Goal: Task Accomplishment & Management: Use online tool/utility

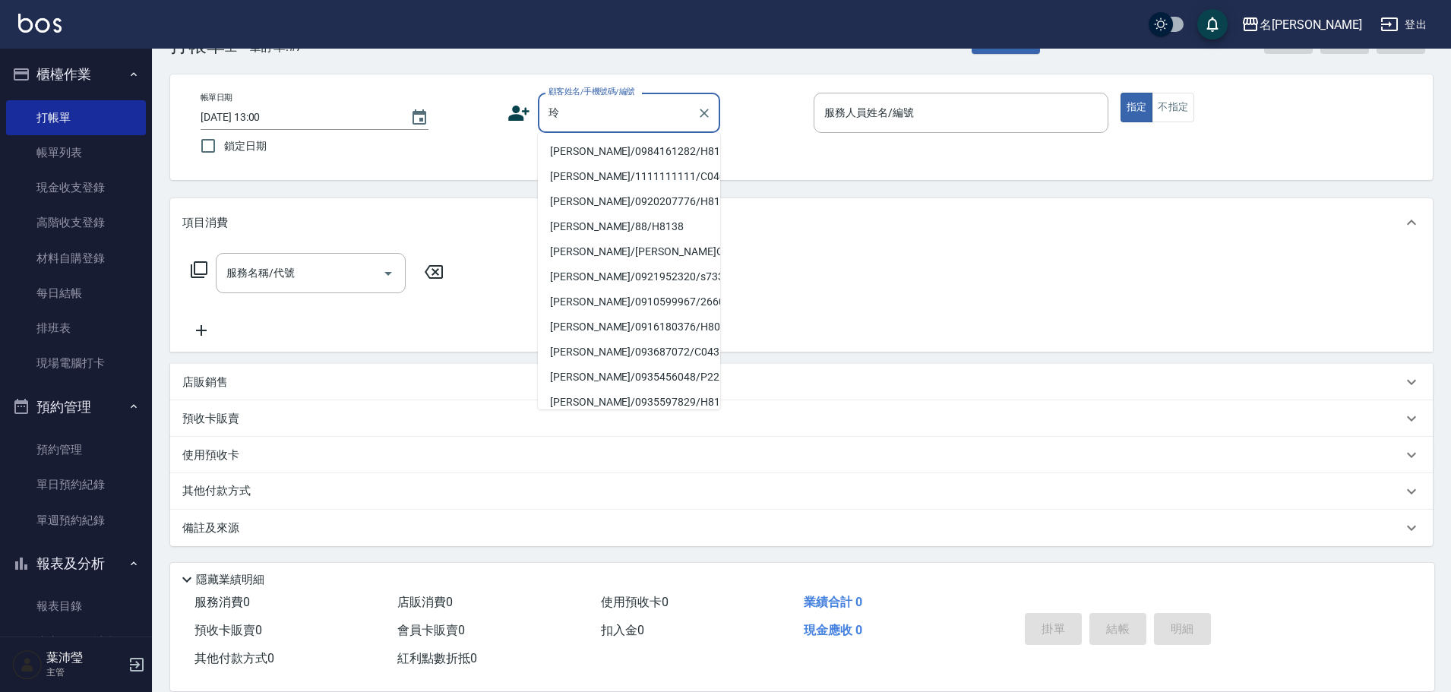
type input "凌"
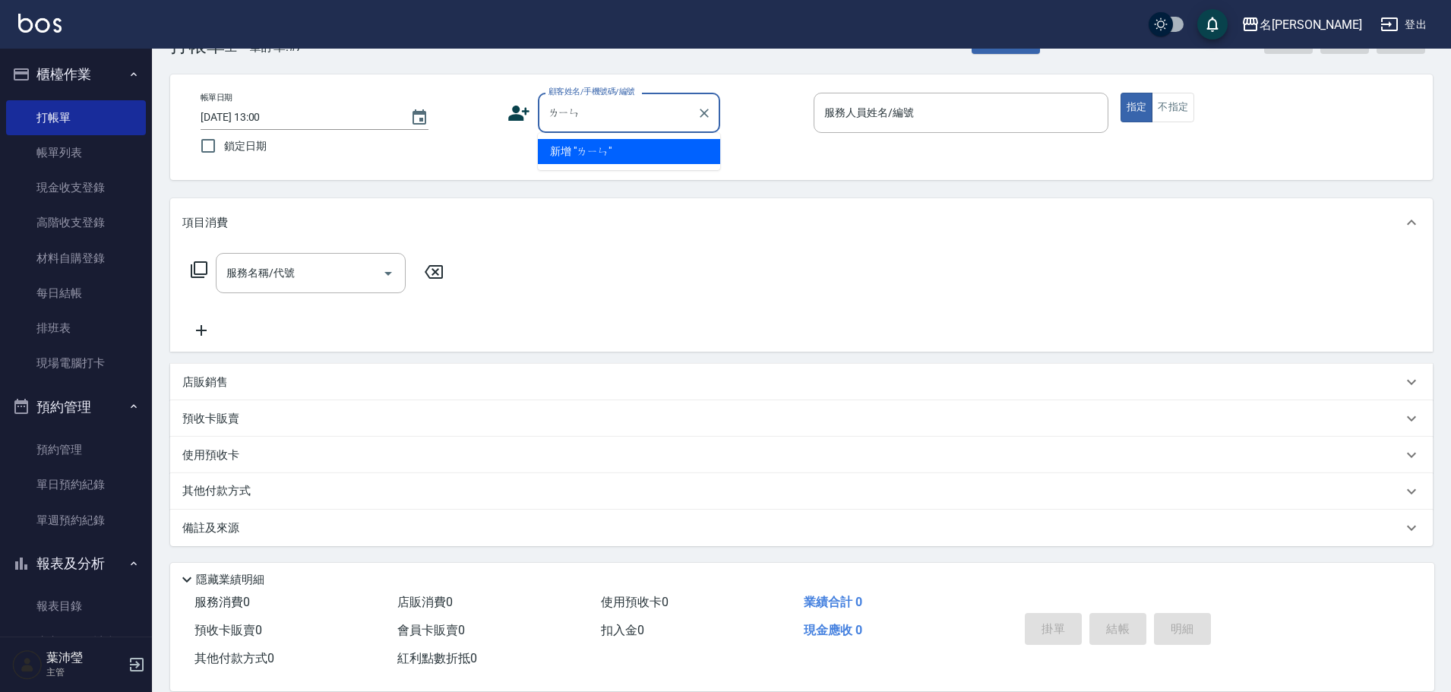
type input "林"
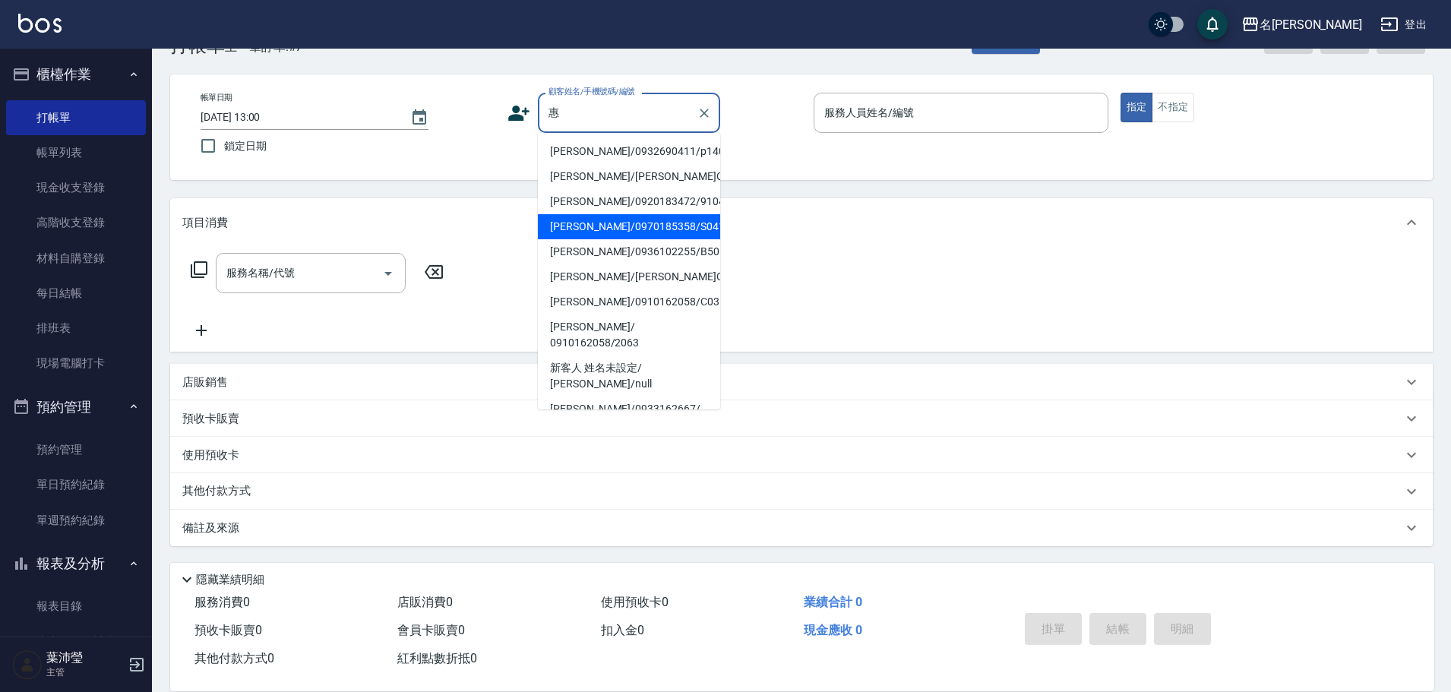
click at [593, 230] on li "[PERSON_NAME]/0970185358/S0415" at bounding box center [629, 226] width 182 height 25
type input "[PERSON_NAME]/0970185358/S0415"
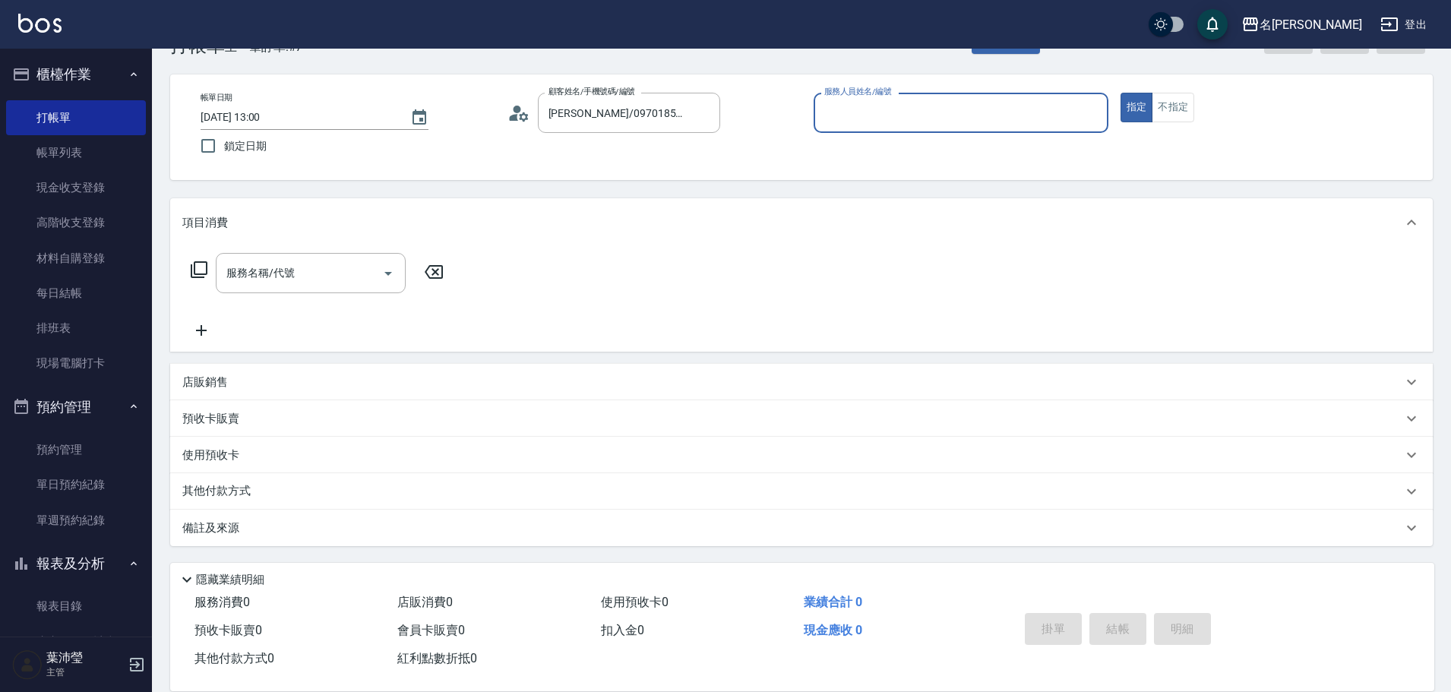
type input "Angle-10"
click at [190, 273] on icon at bounding box center [199, 270] width 18 height 18
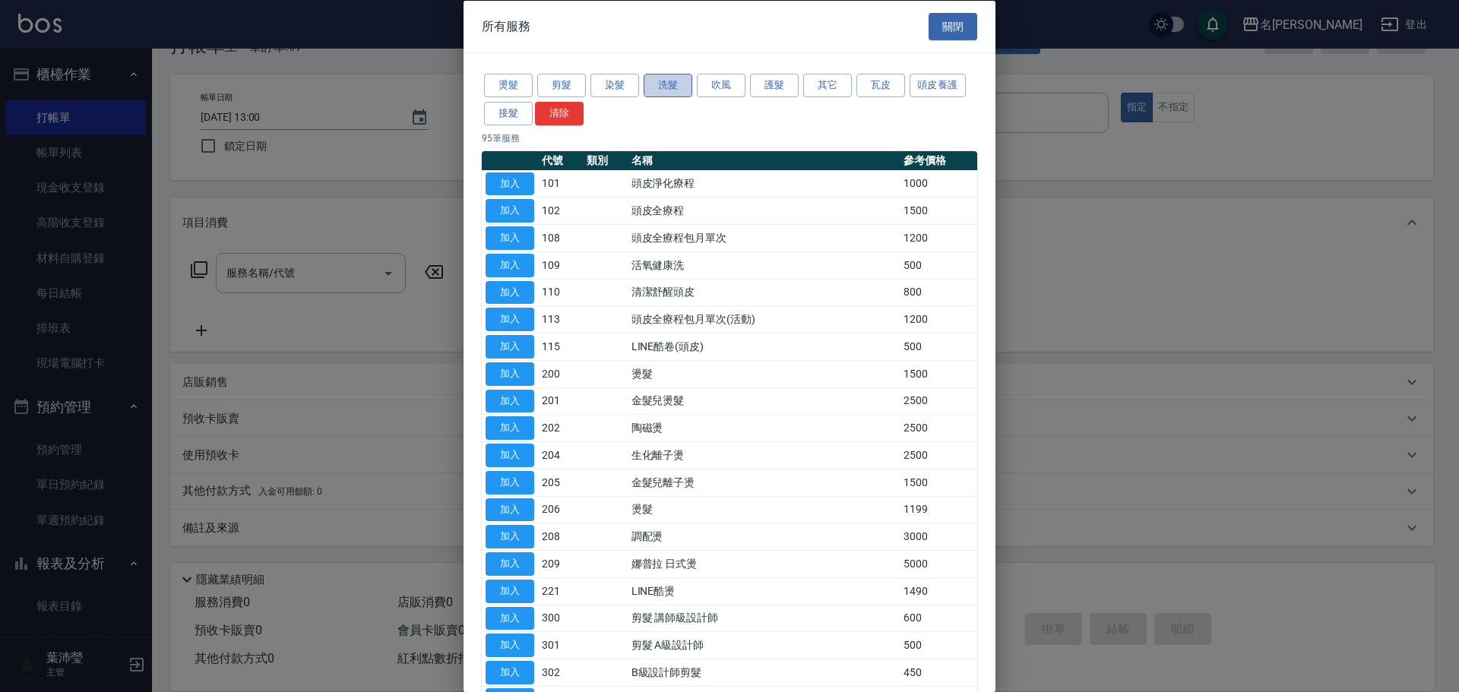
click at [663, 81] on button "洗髮" at bounding box center [668, 86] width 49 height 24
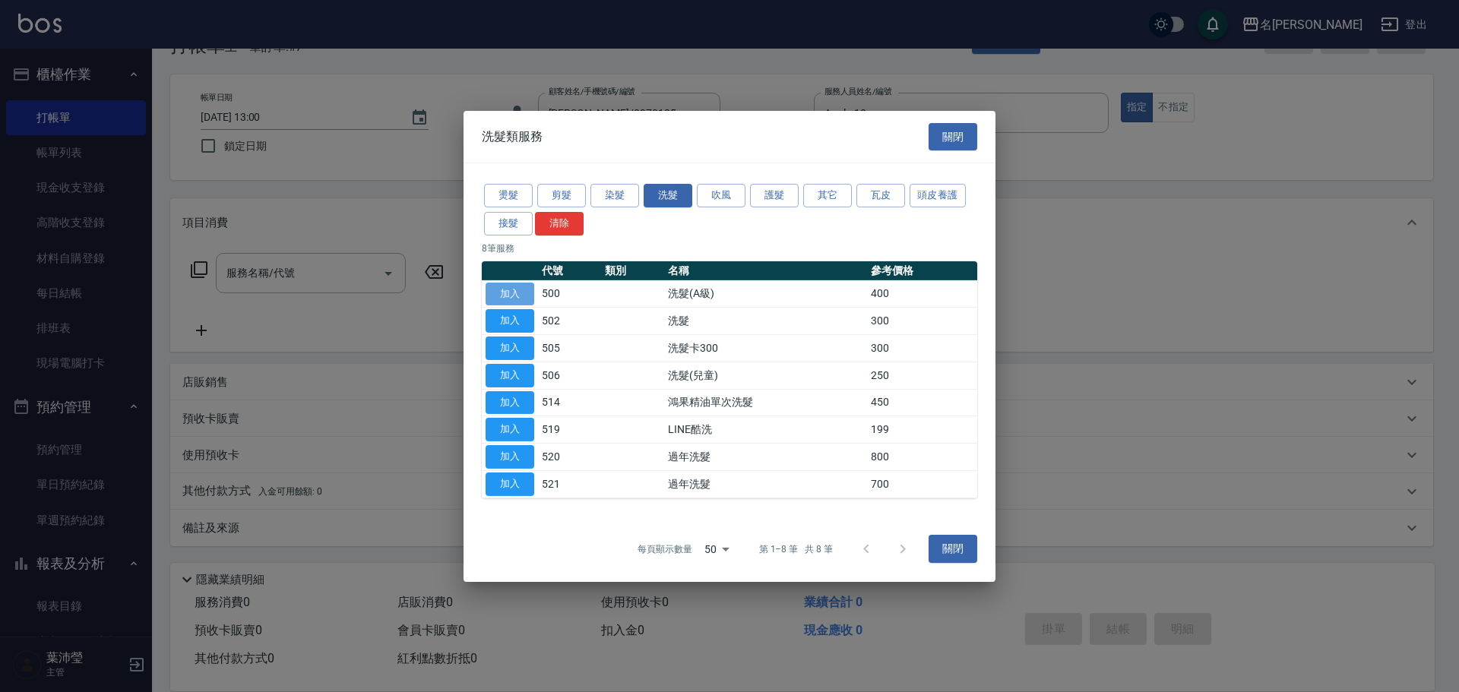
click at [500, 292] on button "加入" at bounding box center [510, 294] width 49 height 24
type input "洗髮(A級)(500)"
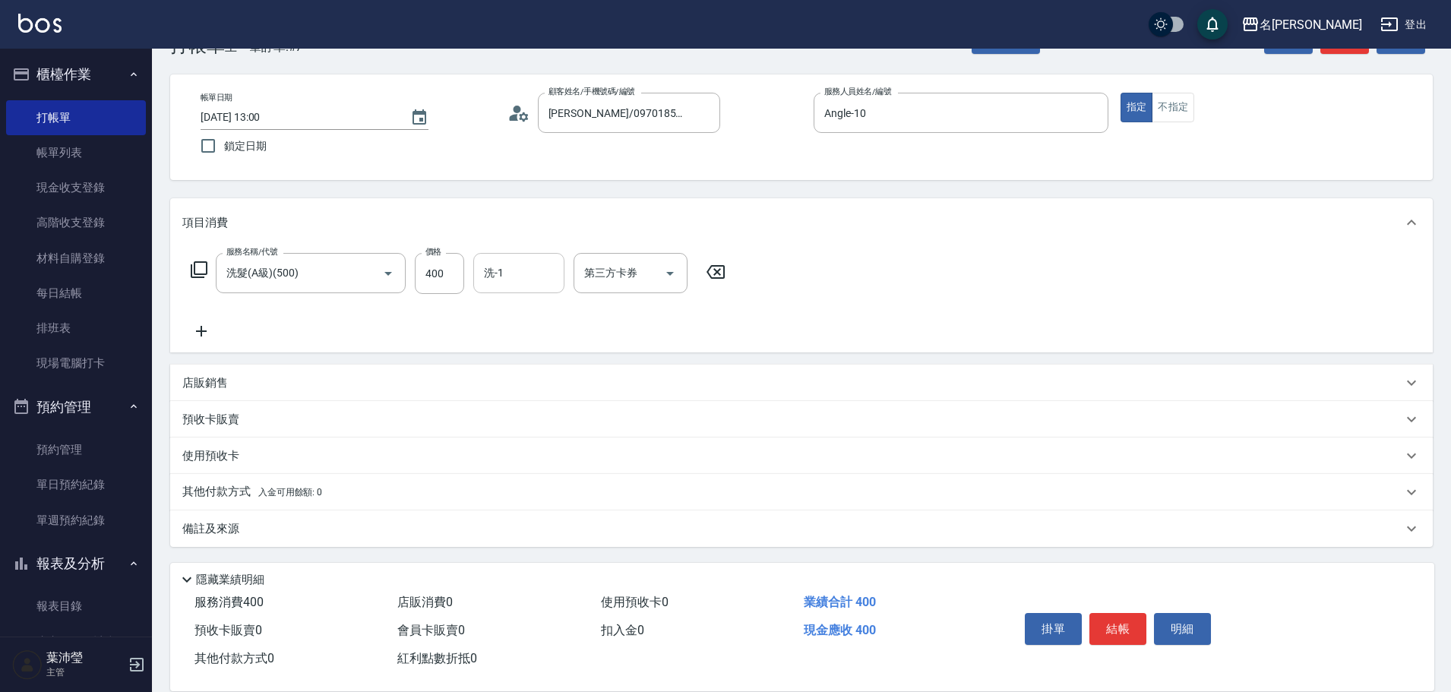
click at [485, 278] on input "洗-1" at bounding box center [519, 273] width 78 height 27
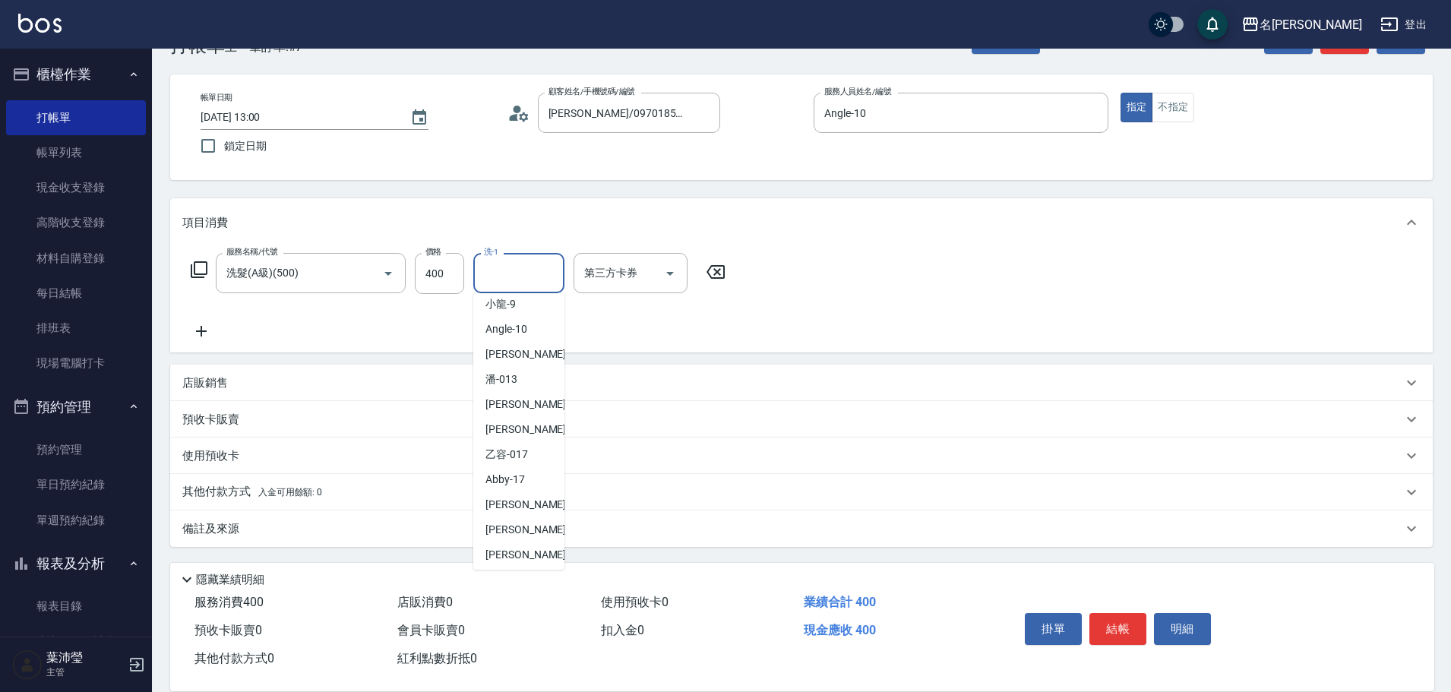
scroll to position [362, 0]
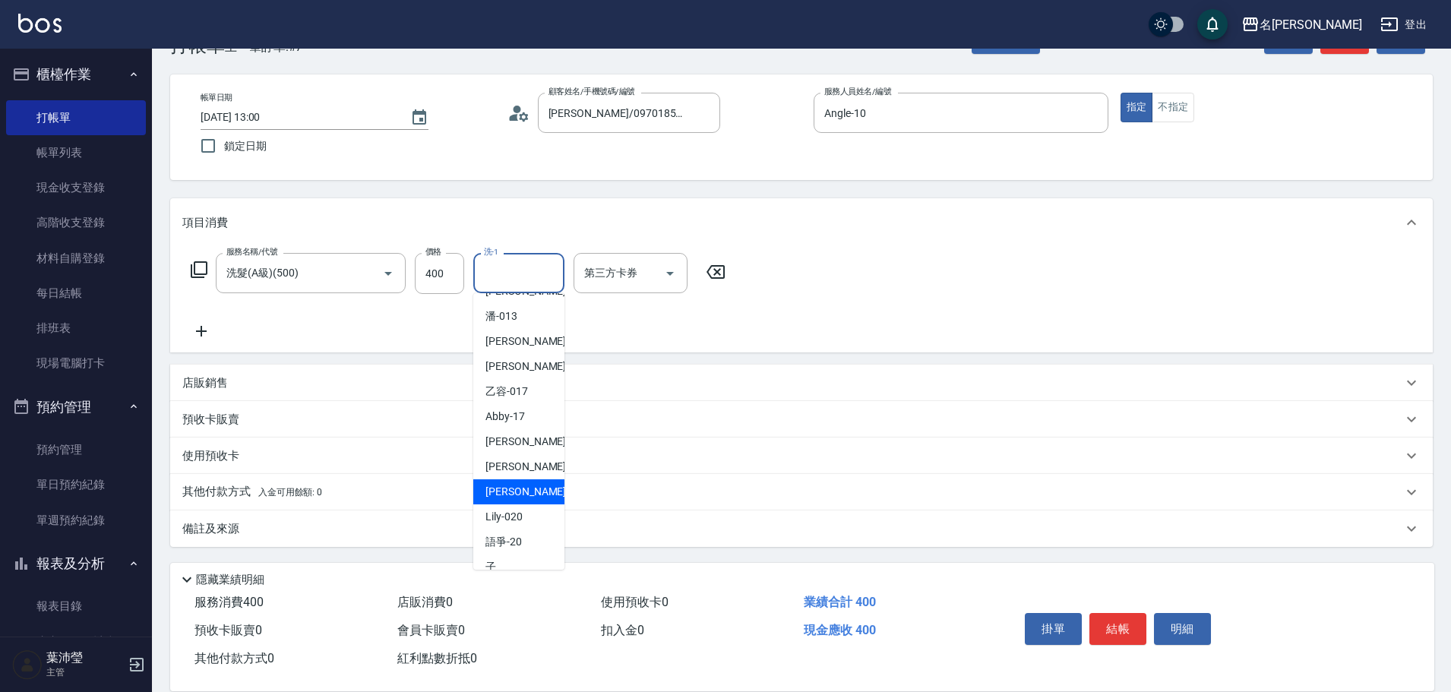
click at [532, 483] on div "[PERSON_NAME] -19" at bounding box center [518, 492] width 91 height 25
type input "[PERSON_NAME]-19"
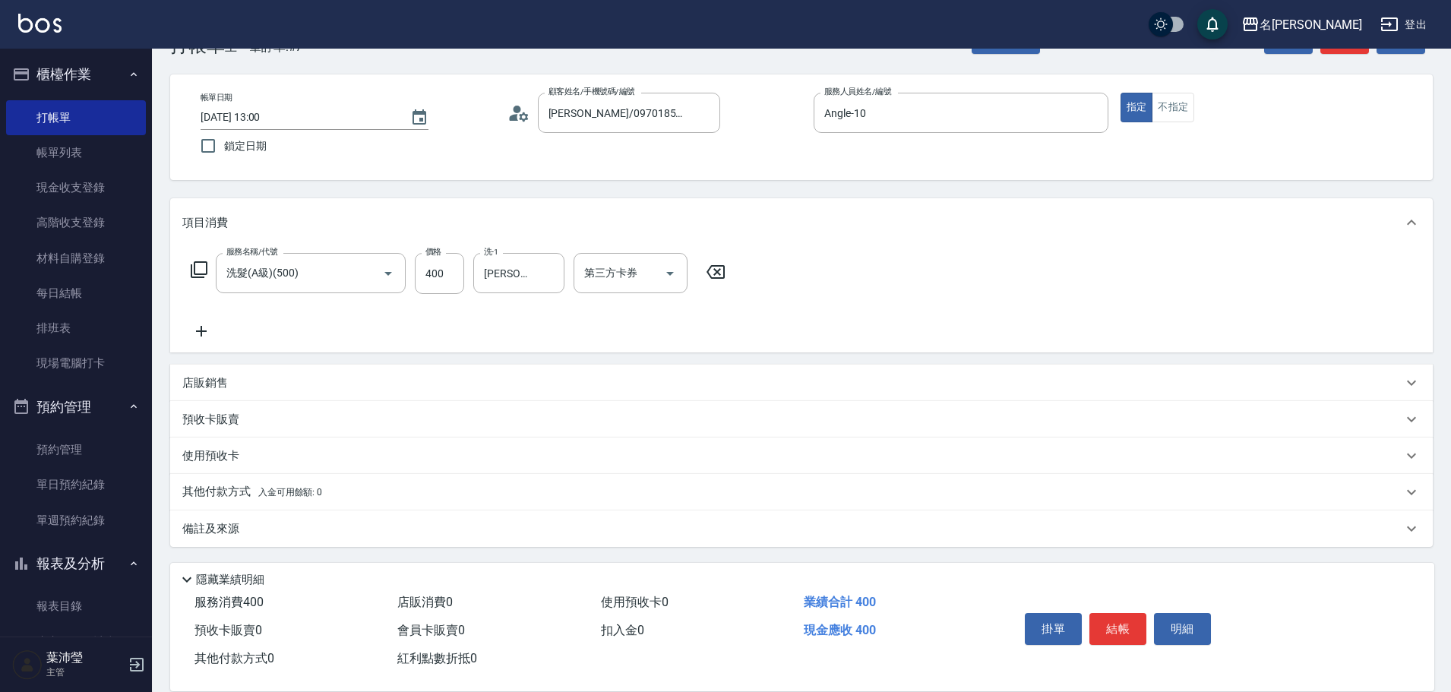
click at [201, 275] on icon at bounding box center [199, 269] width 17 height 17
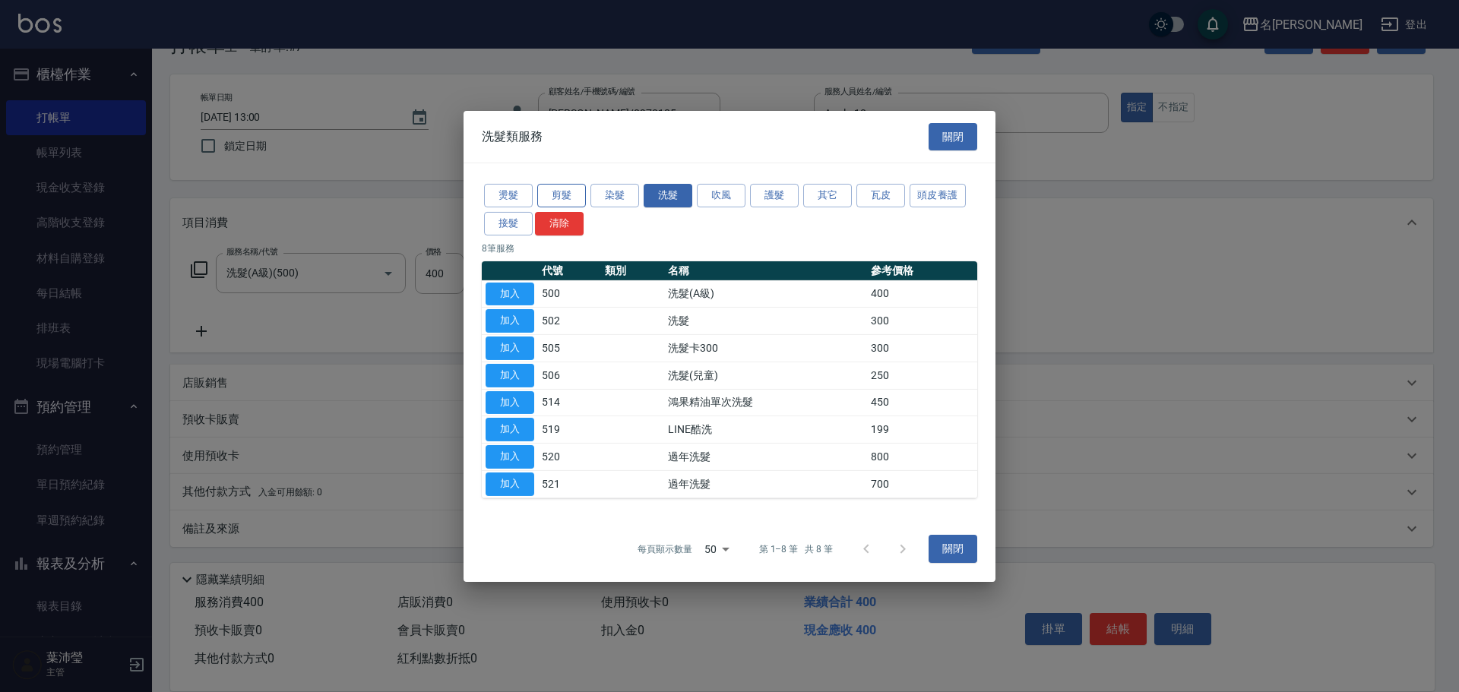
click at [552, 191] on button "剪髮" at bounding box center [561, 196] width 49 height 24
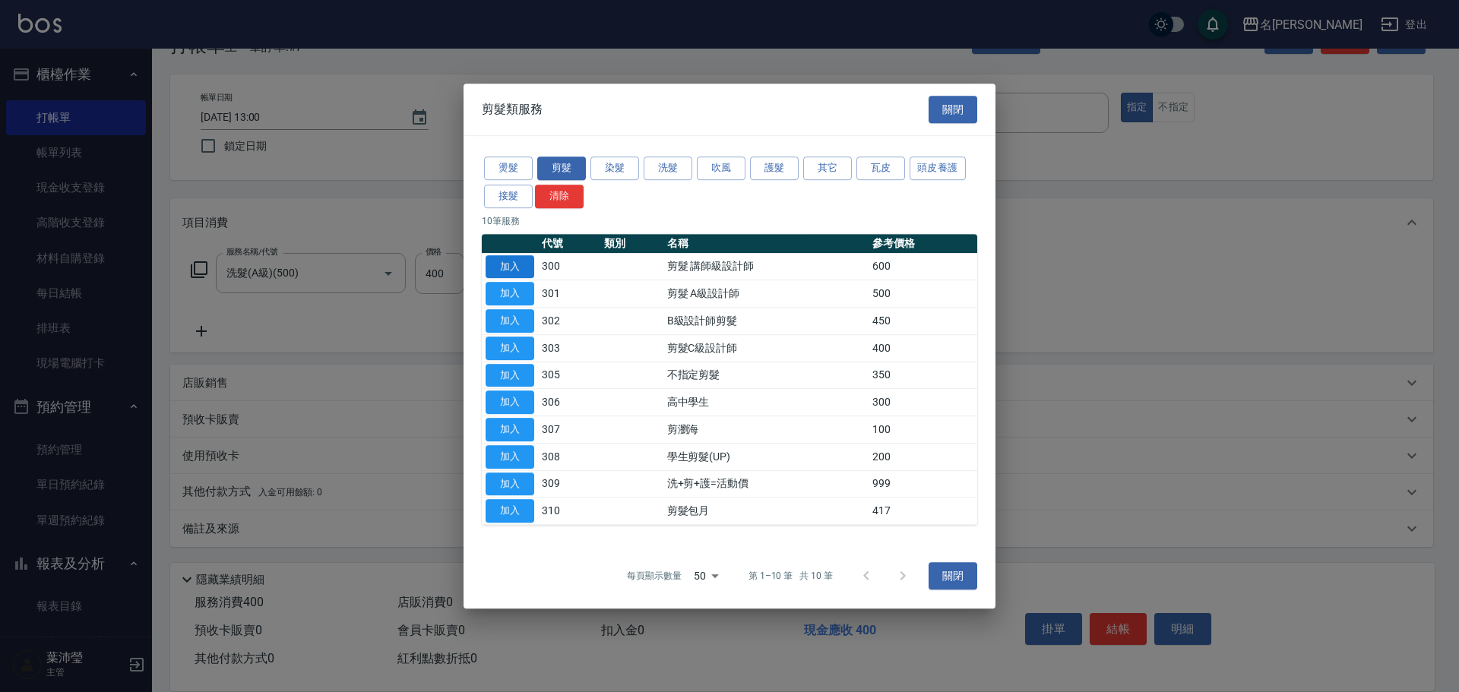
click at [530, 260] on button "加入" at bounding box center [510, 267] width 49 height 24
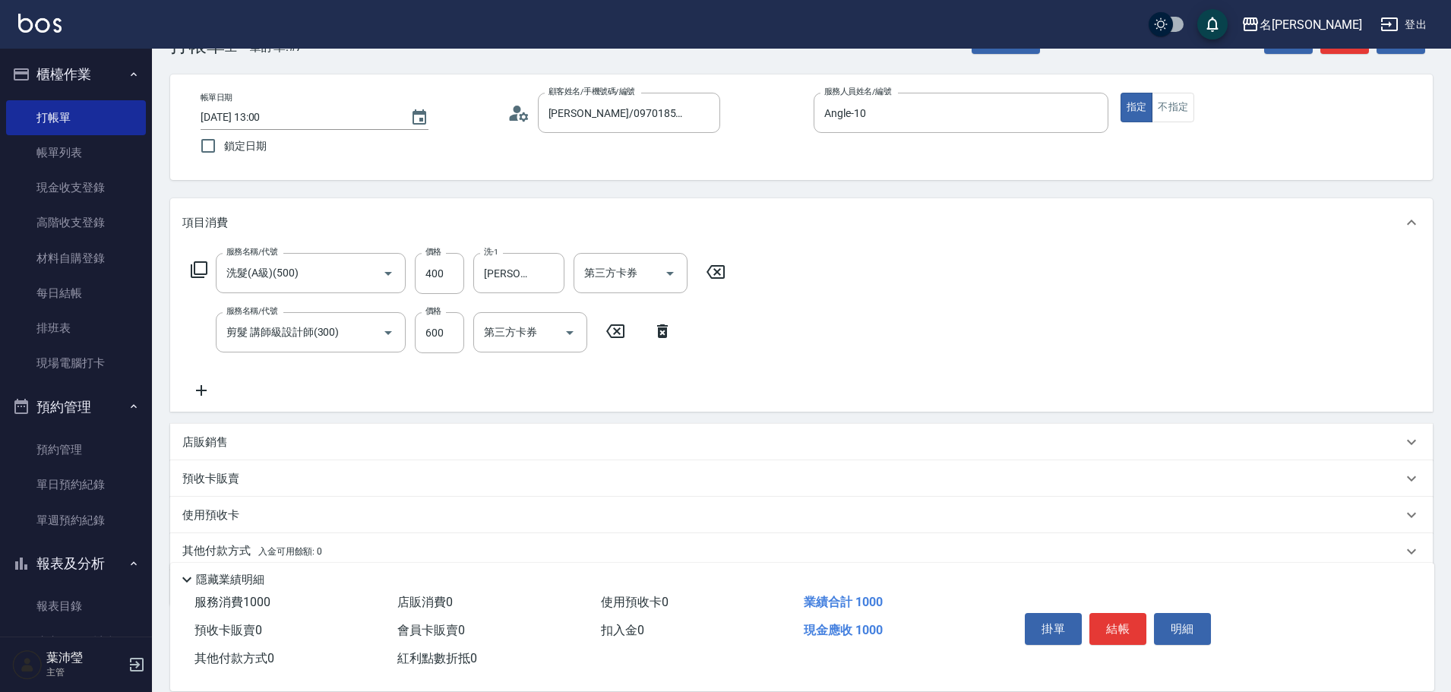
scroll to position [108, 0]
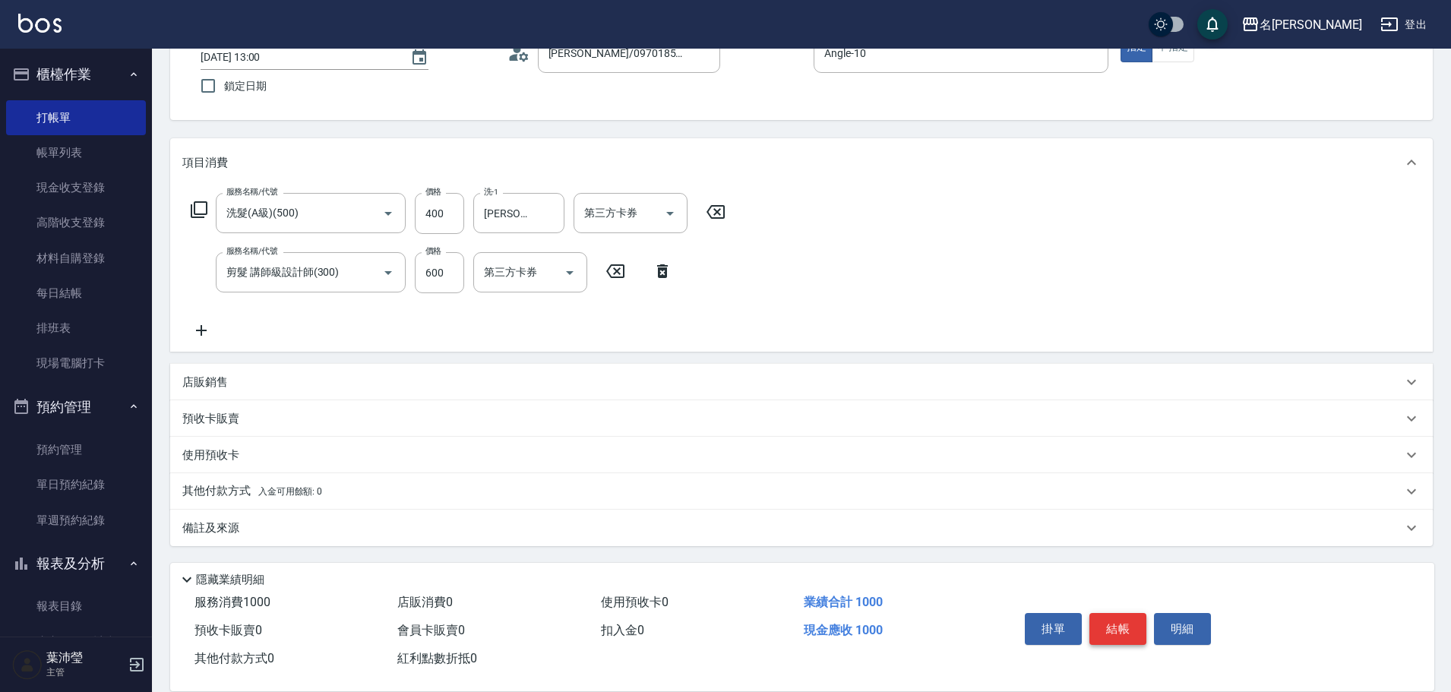
click at [1124, 618] on button "結帳" at bounding box center [1118, 629] width 57 height 32
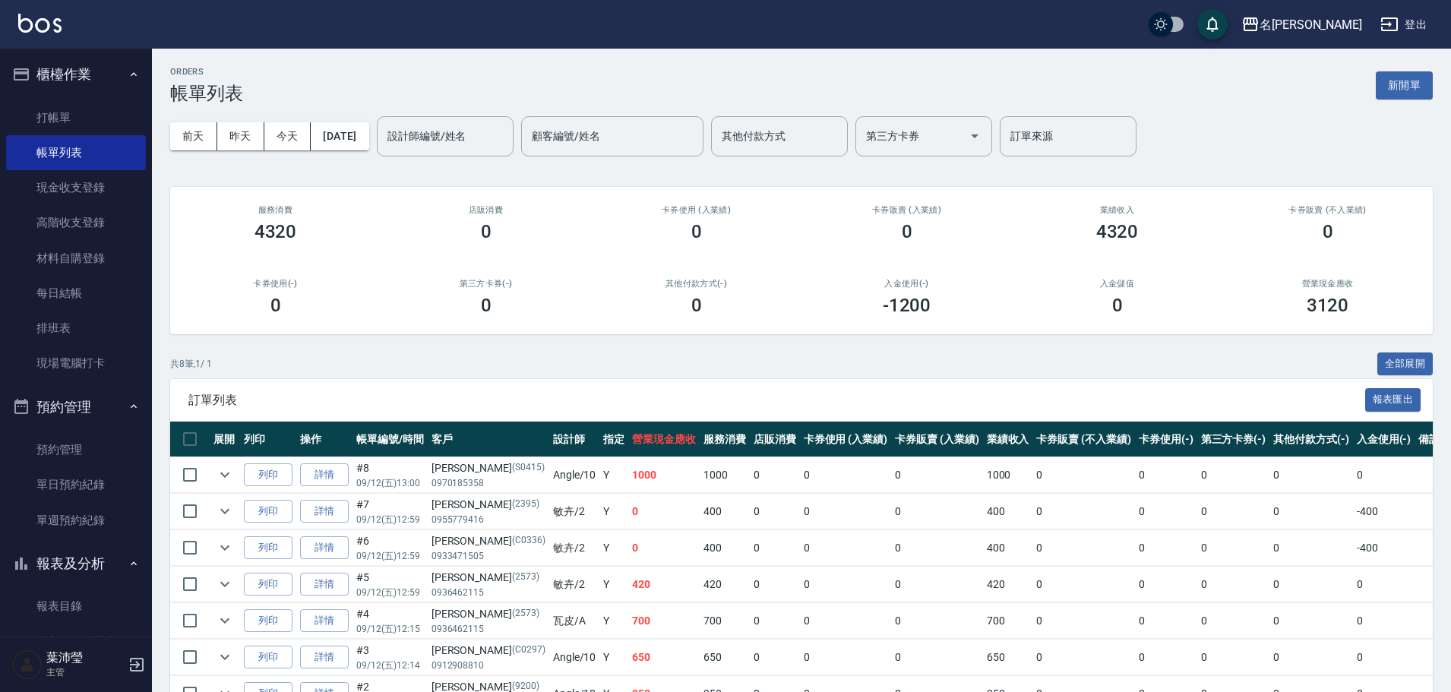
click at [1340, 97] on div "ORDERS 帳單列表 新開單" at bounding box center [801, 85] width 1263 height 37
click at [1033, 460] on td "0" at bounding box center [1084, 475] width 102 height 36
